Goal: Check status

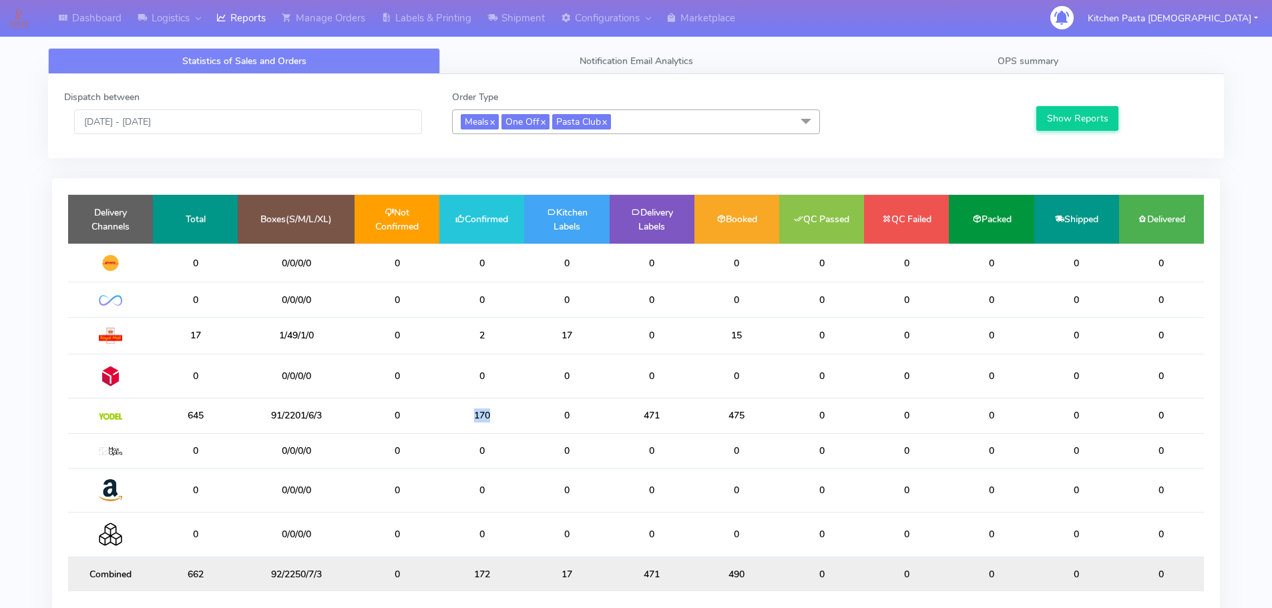
drag, startPoint x: 496, startPoint y: 418, endPoint x: 447, endPoint y: 418, distance: 48.7
click at [447, 418] on td "170" at bounding box center [481, 416] width 85 height 35
click at [547, 421] on td "0" at bounding box center [566, 416] width 85 height 35
drag, startPoint x: 493, startPoint y: 412, endPoint x: 447, endPoint y: 415, distance: 45.5
click at [447, 415] on td "170" at bounding box center [481, 416] width 85 height 35
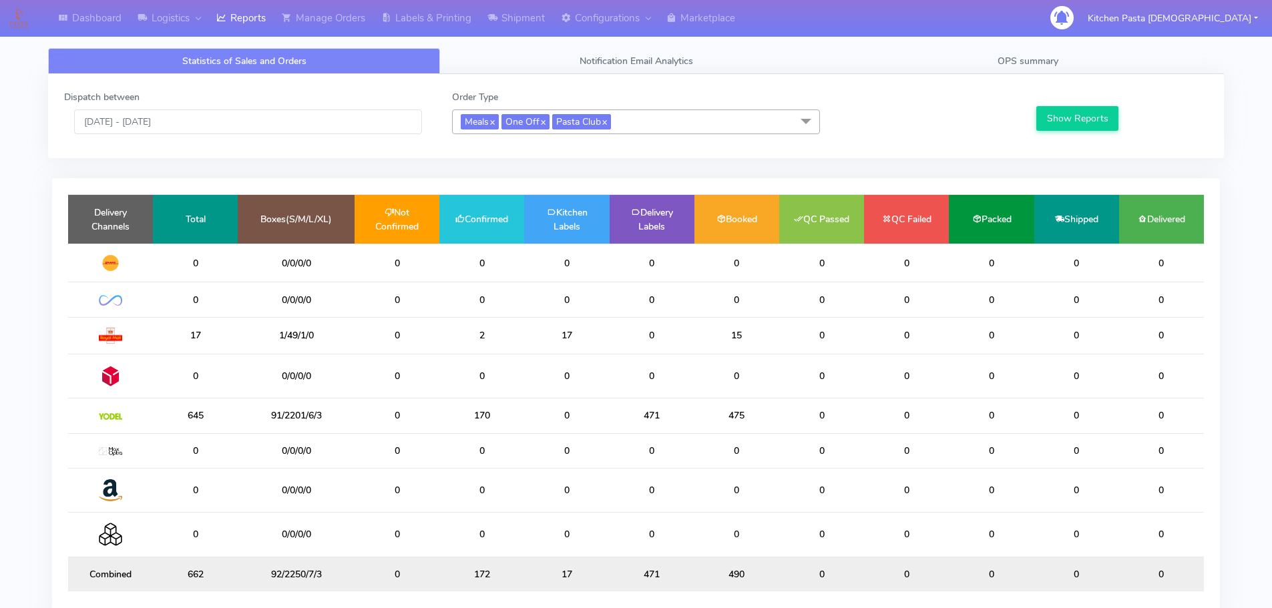
drag, startPoint x: 501, startPoint y: 442, endPoint x: 508, endPoint y: 443, distance: 6.8
click at [498, 443] on td "0" at bounding box center [481, 450] width 85 height 35
drag, startPoint x: 1050, startPoint y: 83, endPoint x: 1059, endPoint y: 67, distance: 17.6
click at [1050, 83] on div "Dispatch between [DATE] - [DATE] Order Type Meals x One Off x Pasta Club x Sele…" at bounding box center [636, 116] width 1176 height 84
click at [1059, 67] on link "OPS summary" at bounding box center [1028, 61] width 392 height 26
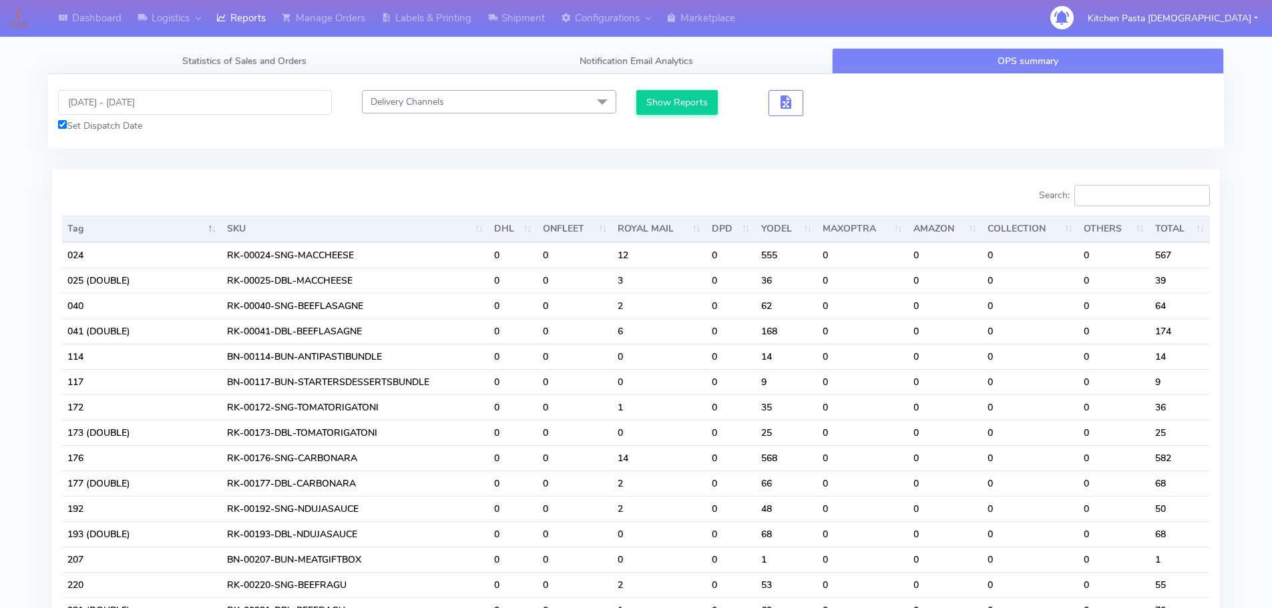
click at [1118, 196] on input "Search:" at bounding box center [1142, 195] width 136 height 21
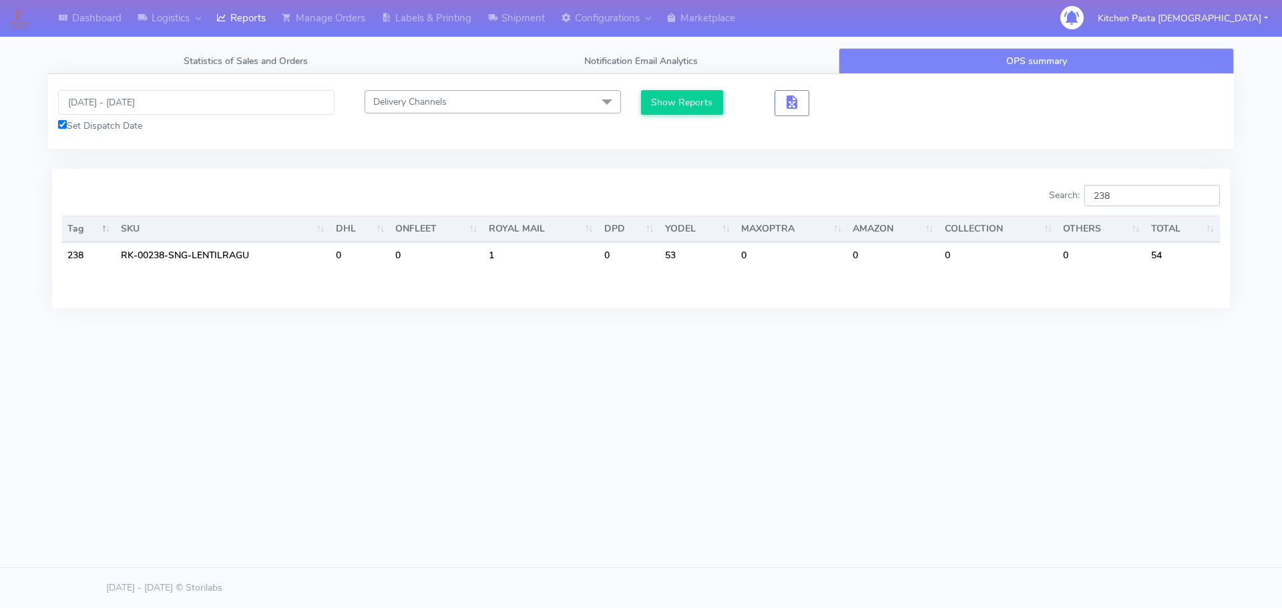
type input "238"
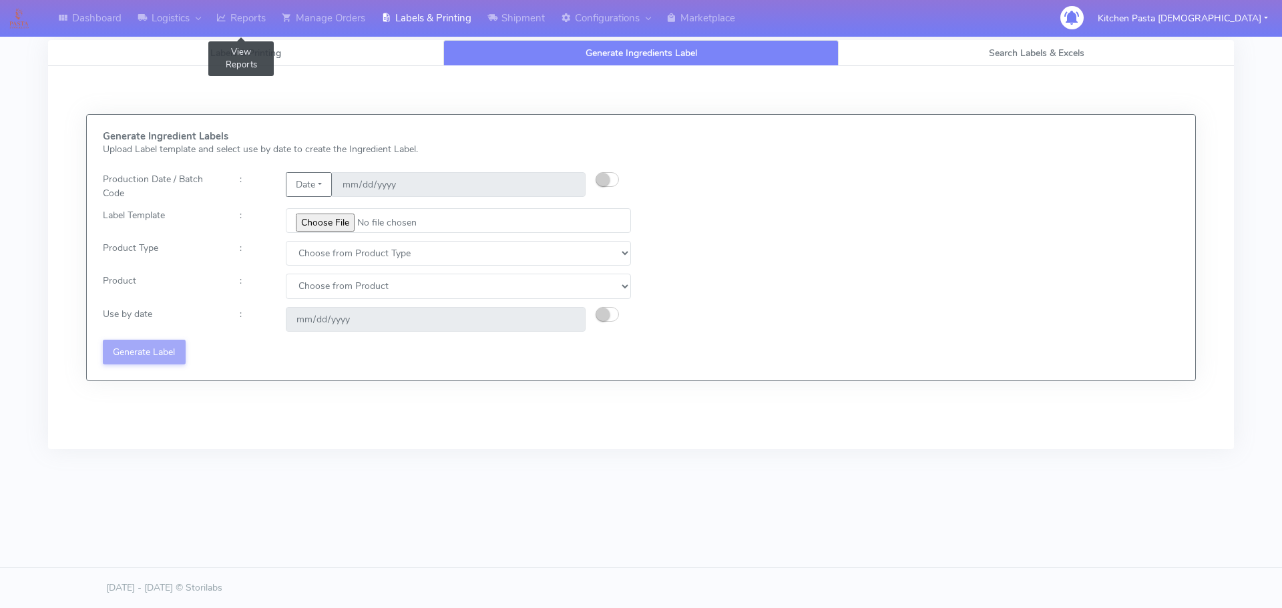
click at [223, 13] on icon at bounding box center [221, 17] width 10 height 13
